Goal: Task Accomplishment & Management: Complete application form

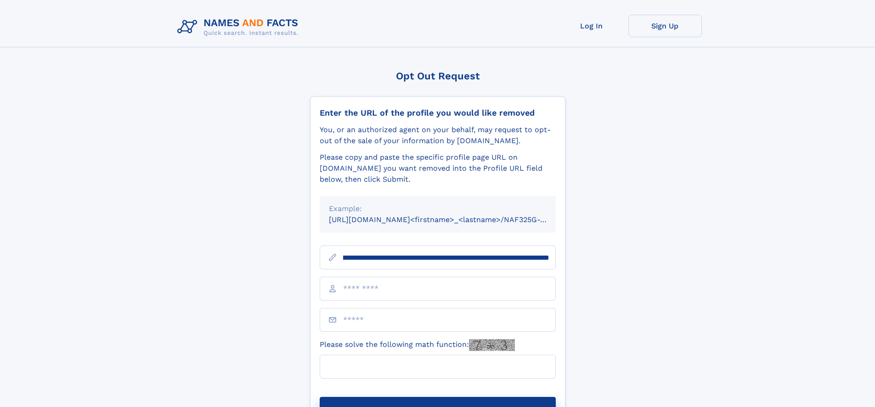
scroll to position [0, 108]
type input "**********"
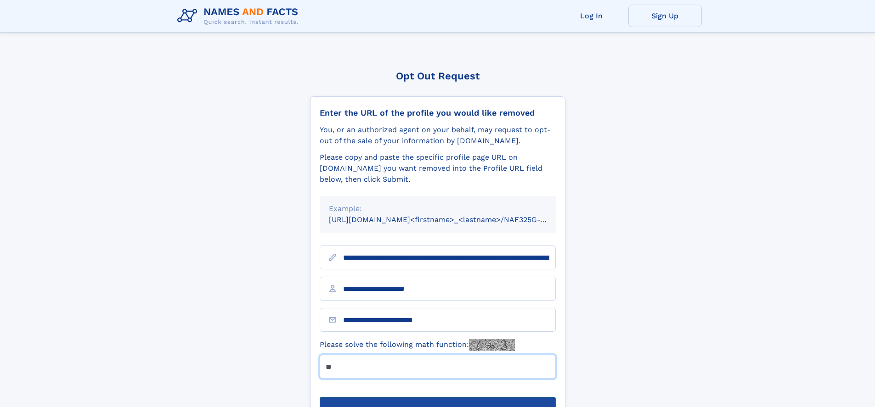
type input "**"
click at [437, 397] on button "Submit Opt Out Request" at bounding box center [438, 411] width 236 height 29
